Goal: Navigation & Orientation: Find specific page/section

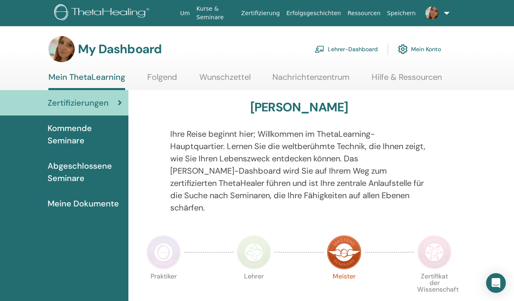
click at [345, 49] on link "Lehrer-Dashboard" at bounding box center [345, 49] width 63 height 18
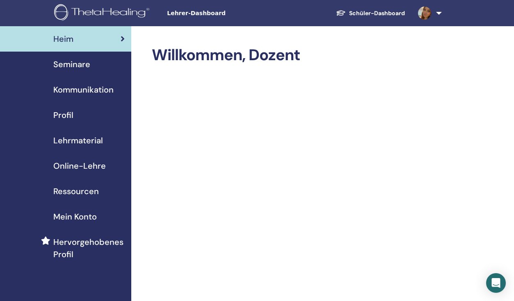
click at [69, 62] on span "Seminare" at bounding box center [71, 64] width 37 height 12
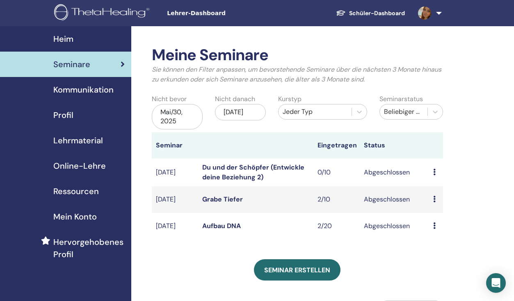
click at [67, 92] on span "Kommunikation" at bounding box center [83, 90] width 60 height 12
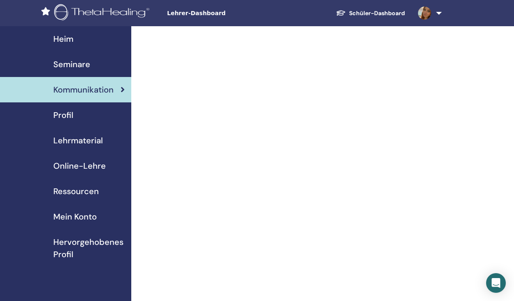
click at [90, 124] on link "Profil" at bounding box center [65, 114] width 131 height 25
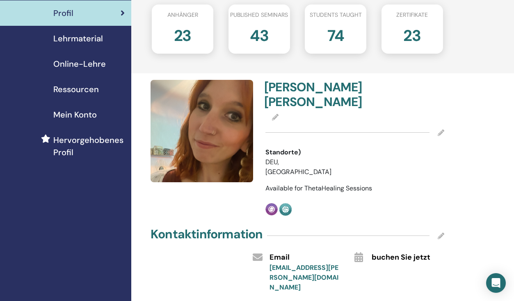
scroll to position [102, 0]
click at [92, 60] on span "Online-Lehre" at bounding box center [79, 64] width 52 height 12
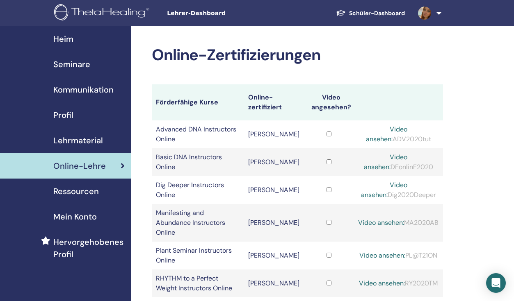
click at [69, 42] on span "Heim" at bounding box center [63, 39] width 20 height 12
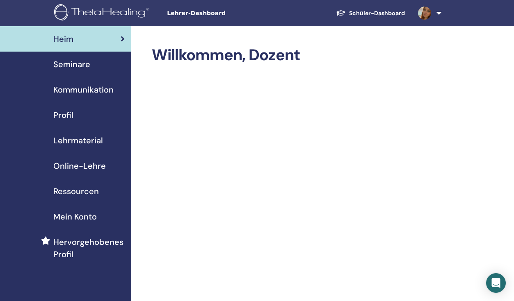
click at [363, 16] on link "Schüler-Dashboard" at bounding box center [370, 13] width 82 height 15
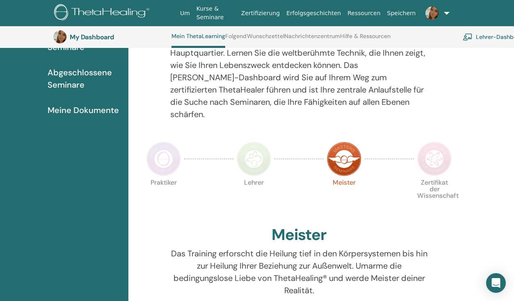
scroll to position [164, 0]
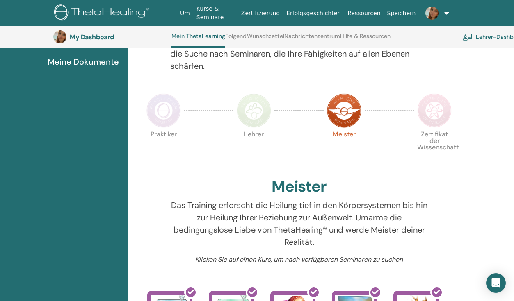
click at [254, 110] on img at bounding box center [254, 110] width 34 height 34
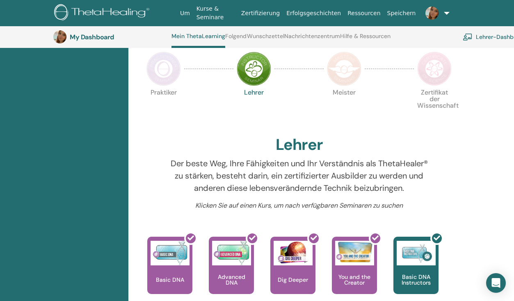
scroll to position [182, 0]
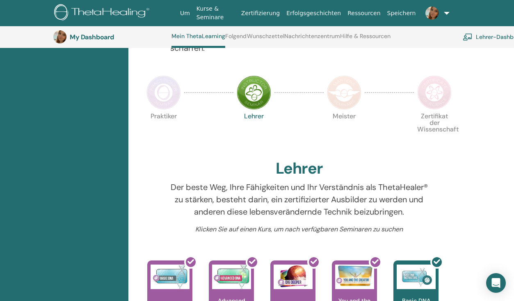
click at [169, 84] on img at bounding box center [163, 92] width 34 height 34
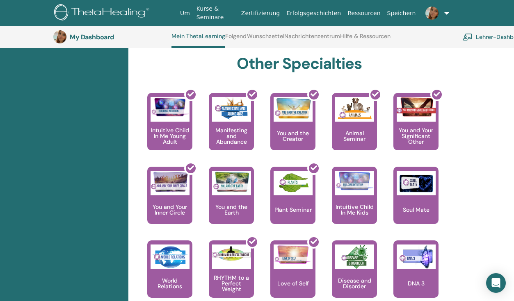
scroll to position [125, 0]
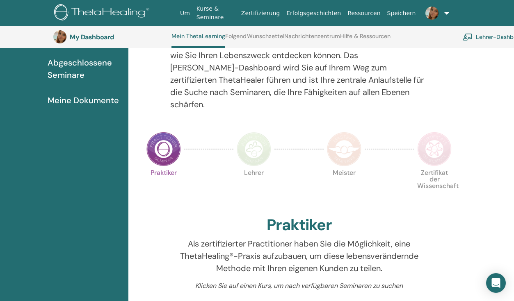
click at [439, 132] on img at bounding box center [434, 149] width 34 height 34
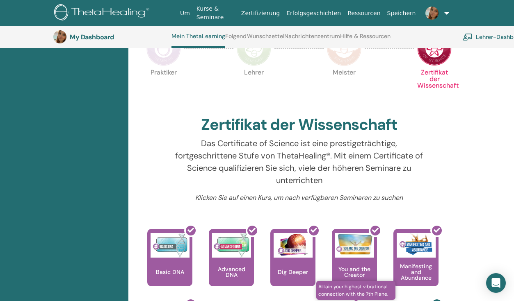
scroll to position [121, 0]
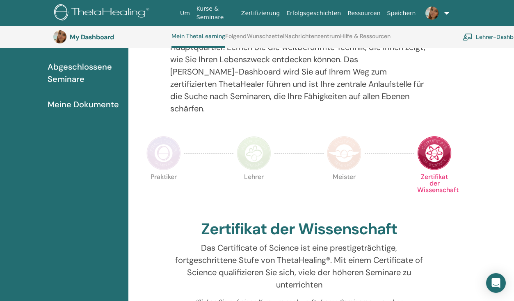
click at [339, 136] on img at bounding box center [344, 153] width 34 height 34
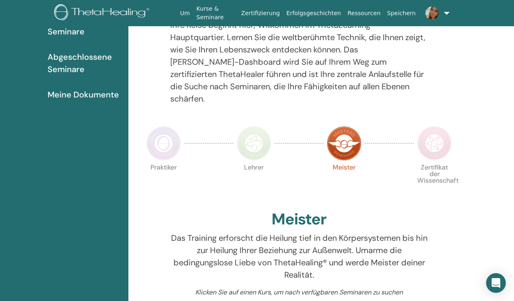
scroll to position [27, 0]
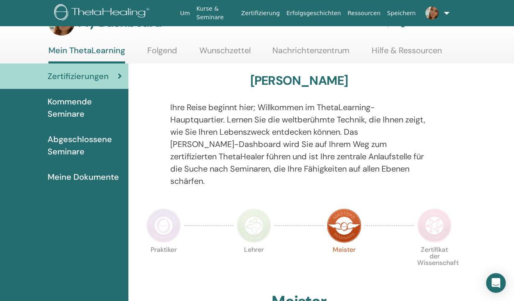
click at [75, 107] on span "Kommende Seminare" at bounding box center [85, 108] width 74 height 25
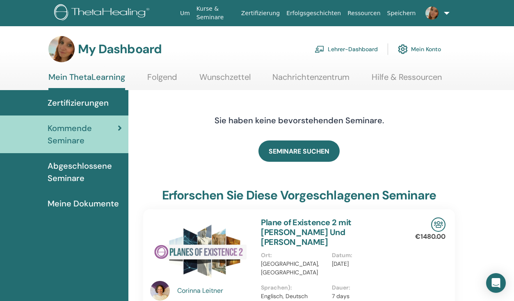
click at [345, 48] on link "Lehrer-Dashboard" at bounding box center [345, 49] width 63 height 18
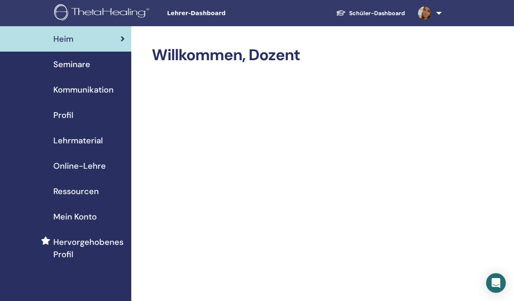
click at [83, 218] on span "Mein Konto" at bounding box center [74, 217] width 43 height 12
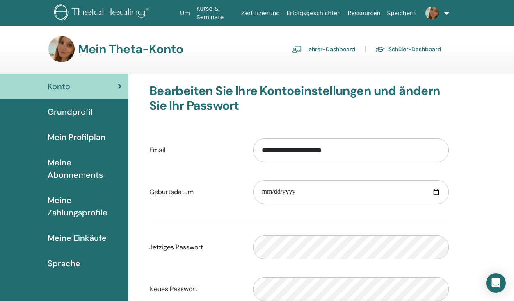
click at [69, 120] on link "Grundprofil" at bounding box center [64, 111] width 128 height 25
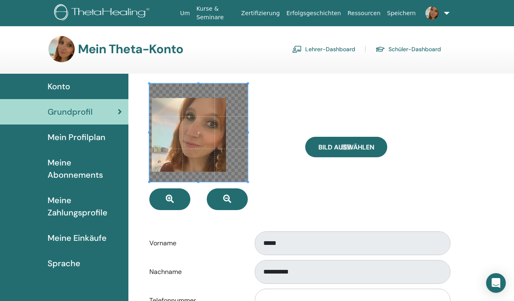
click at [97, 141] on span "Mein Profilplan" at bounding box center [77, 137] width 58 height 12
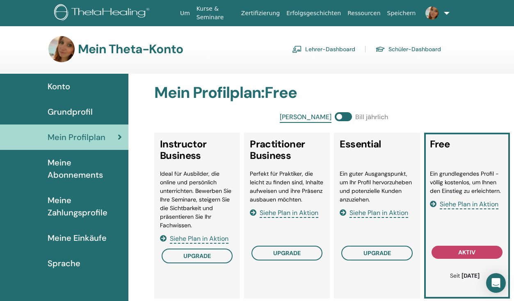
click at [89, 173] on span "Meine Abonnements" at bounding box center [85, 169] width 74 height 25
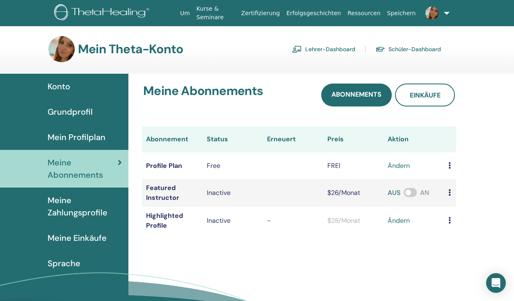
click at [80, 137] on span "Mein Profilplan" at bounding box center [77, 137] width 58 height 12
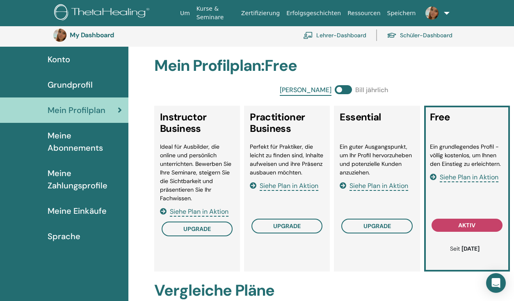
scroll to position [27, 0]
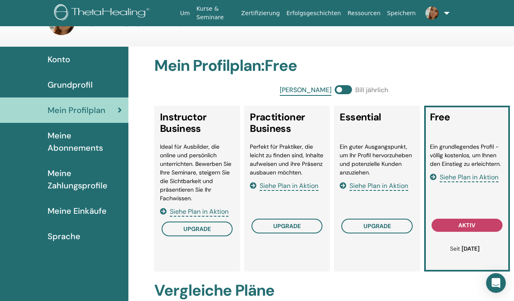
click at [76, 211] on span "Meine Einkäufe" at bounding box center [77, 211] width 59 height 12
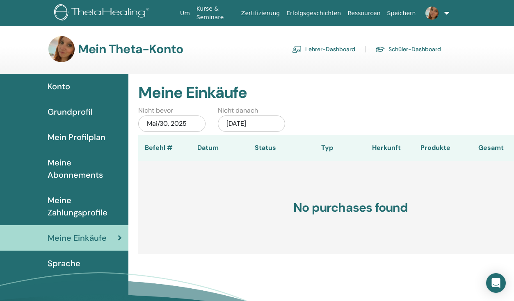
click at [261, 16] on link "Zertifizierung" at bounding box center [260, 13] width 45 height 15
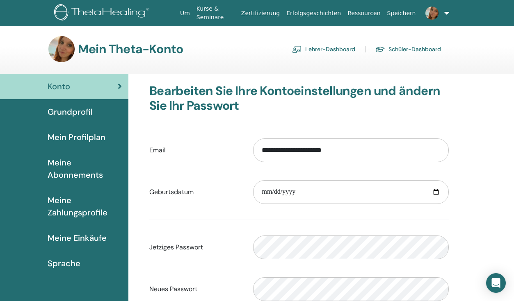
click at [314, 48] on link "Lehrer-Dashboard" at bounding box center [323, 49] width 63 height 13
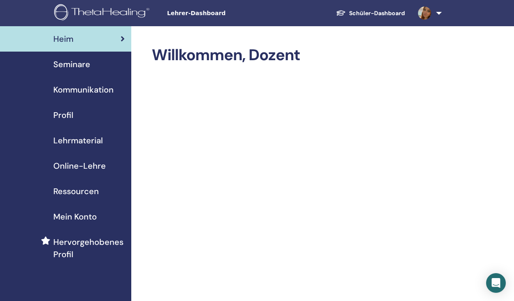
click at [73, 60] on span "Seminare" at bounding box center [71, 64] width 37 height 12
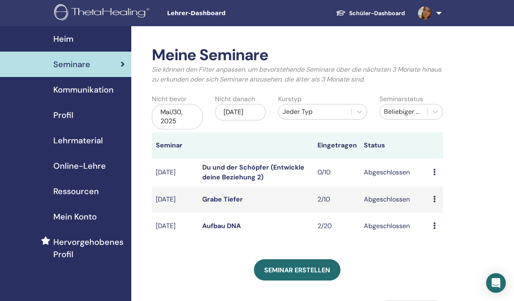
click at [75, 90] on span "Kommunikation" at bounding box center [83, 90] width 60 height 12
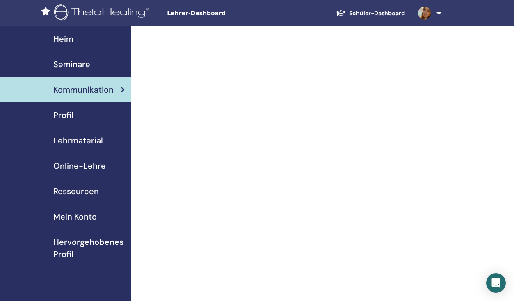
click at [427, 15] on img at bounding box center [424, 13] width 13 height 13
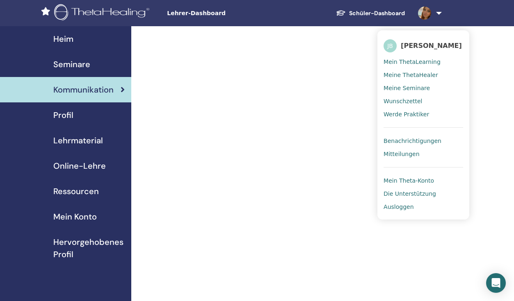
click at [408, 137] on span "Benachrichtigungen" at bounding box center [412, 140] width 58 height 7
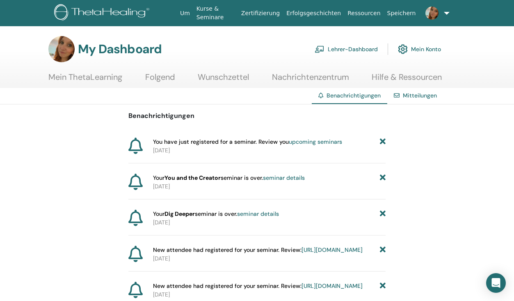
click at [428, 13] on img at bounding box center [431, 13] width 13 height 13
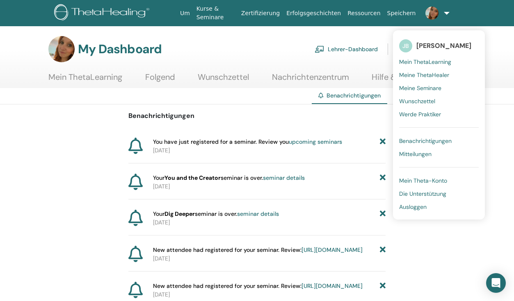
click at [414, 155] on span "Mitteilungen" at bounding box center [415, 153] width 32 height 7
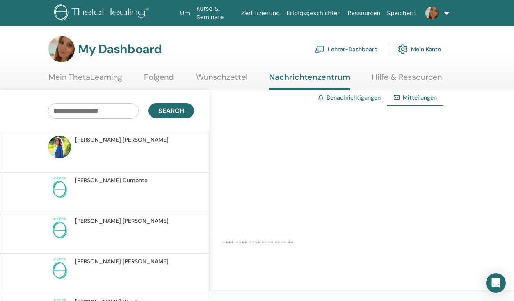
click at [390, 75] on link "Hilfe & Ressourcen" at bounding box center [406, 80] width 70 height 16
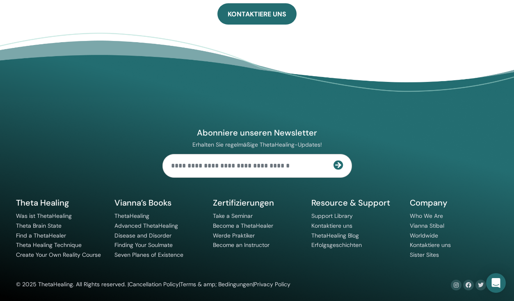
scroll to position [589, 0]
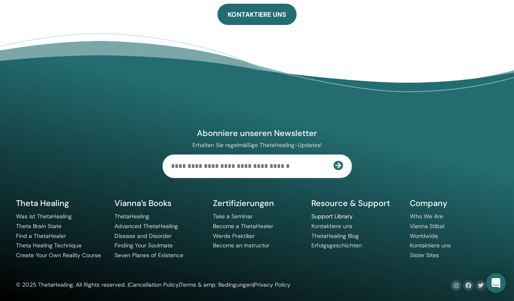
click at [339, 218] on link "Support Library" at bounding box center [331, 216] width 41 height 7
